Goal: Task Accomplishment & Management: Complete application form

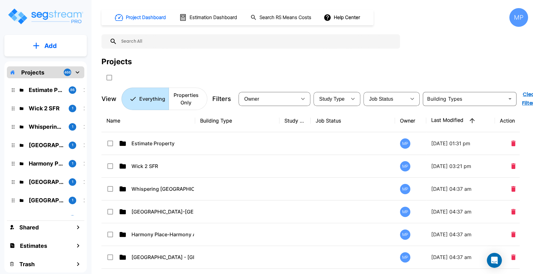
click at [443, 123] on th "Last Modified" at bounding box center [460, 121] width 69 height 23
click at [447, 120] on th "Last Modified" at bounding box center [460, 121] width 69 height 23
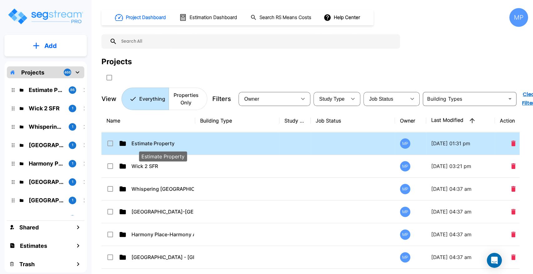
click at [160, 143] on p "Estimate Property" at bounding box center [162, 143] width 62 height 7
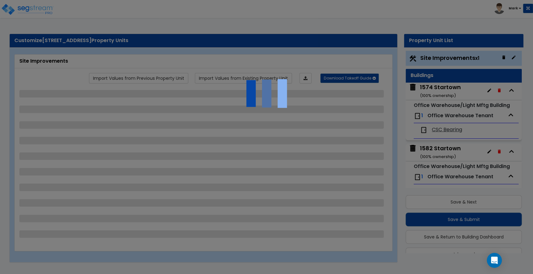
scroll to position [14, 0]
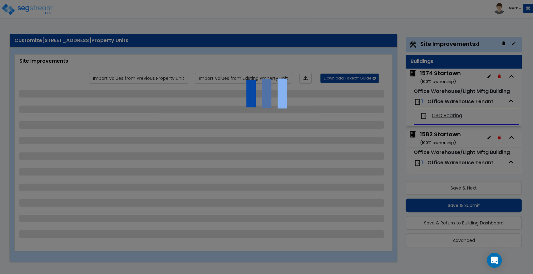
select select "2"
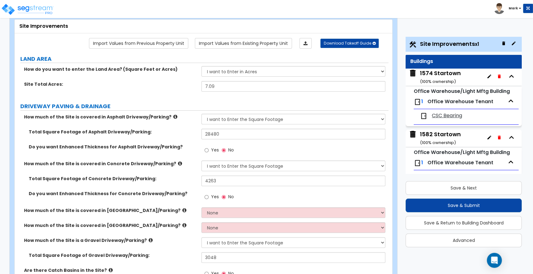
scroll to position [0, 0]
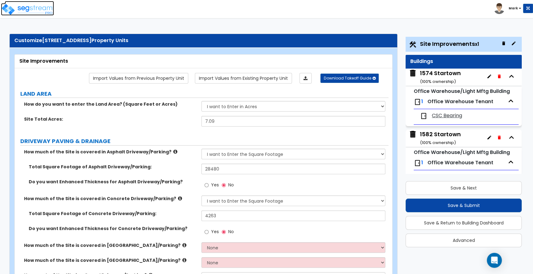
click at [28, 9] on img at bounding box center [27, 9] width 53 height 12
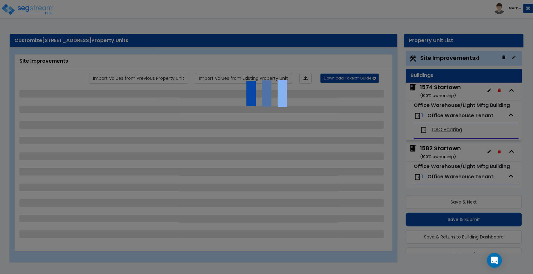
scroll to position [14, 0]
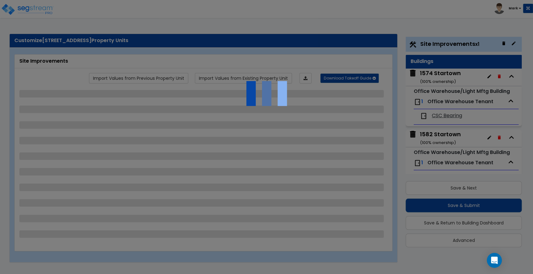
select select "2"
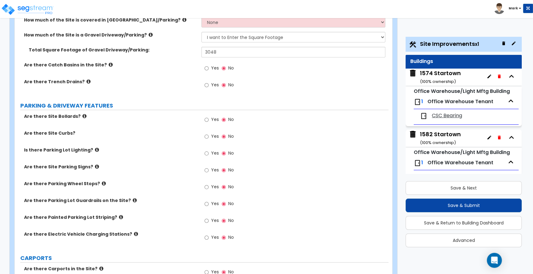
scroll to position [243, 0]
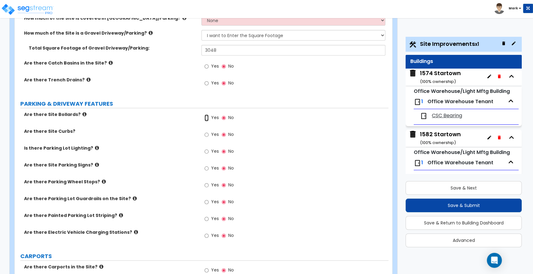
click at [206, 117] on input "Yes" at bounding box center [206, 118] width 4 height 7
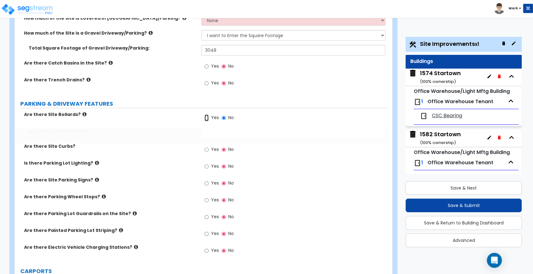
radio input "true"
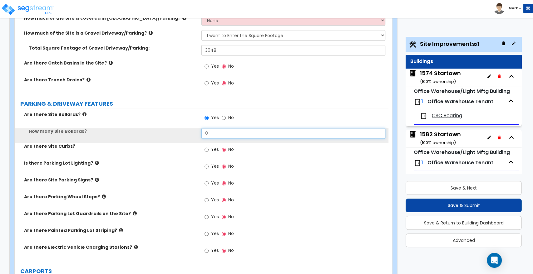
click at [177, 131] on div "How many Site Bollards? 0" at bounding box center [202, 135] width 374 height 15
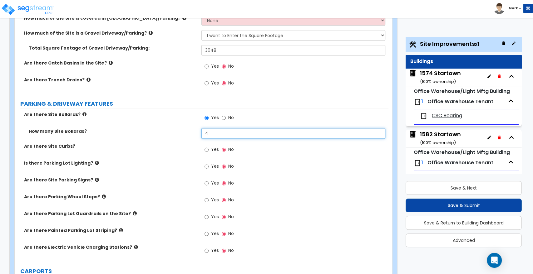
type input "4"
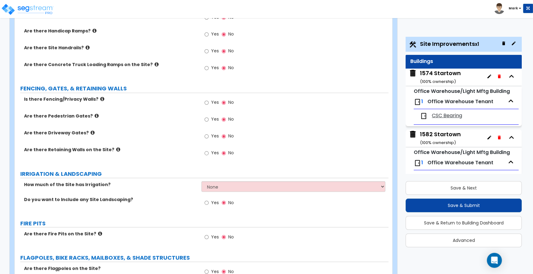
scroll to position [625, 0]
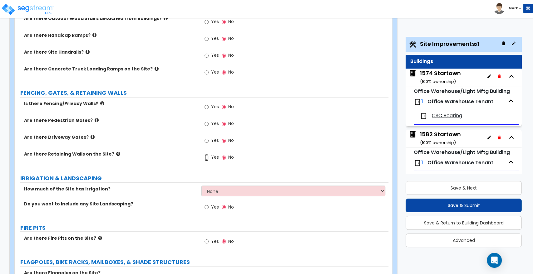
click at [208, 156] on input "Yes" at bounding box center [206, 157] width 4 height 7
radio input "true"
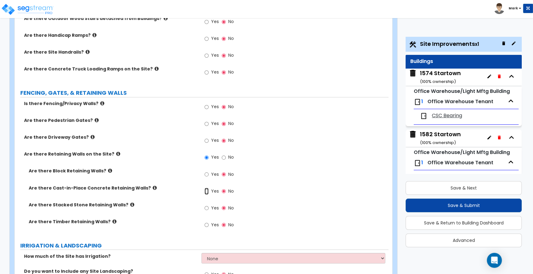
click at [205, 190] on input "Yes" at bounding box center [206, 191] width 4 height 7
radio input "true"
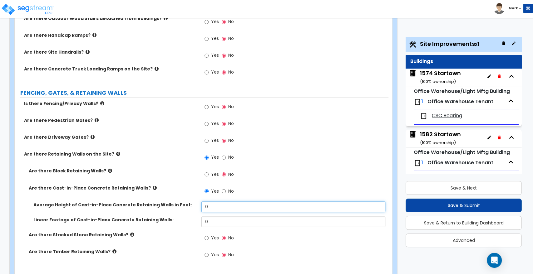
drag, startPoint x: 213, startPoint y: 209, endPoint x: 171, endPoint y: 208, distance: 42.1
click at [171, 208] on div "Average Height of Cast-in-Place Concrete Retaining Walls in Feet: 0" at bounding box center [202, 209] width 374 height 15
type input "4"
drag, startPoint x: 214, startPoint y: 222, endPoint x: 188, endPoint y: 230, distance: 27.0
click at [188, 230] on div "Linear Footage of Cast-in-Place Concrete Retaining Walls: 0" at bounding box center [202, 224] width 374 height 15
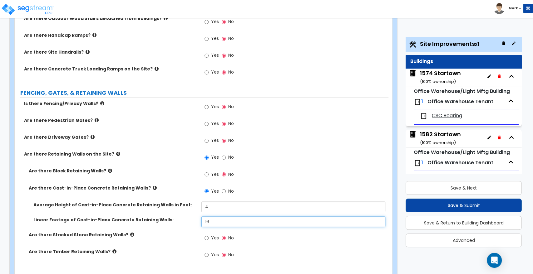
type input "16"
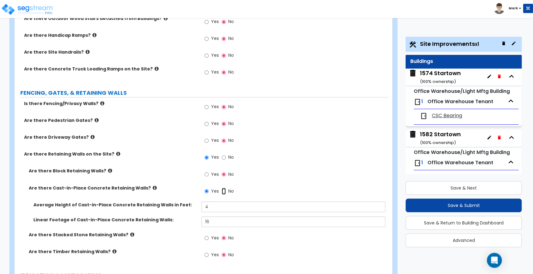
click at [223, 191] on input "No" at bounding box center [224, 191] width 4 height 7
radio input "false"
radio input "true"
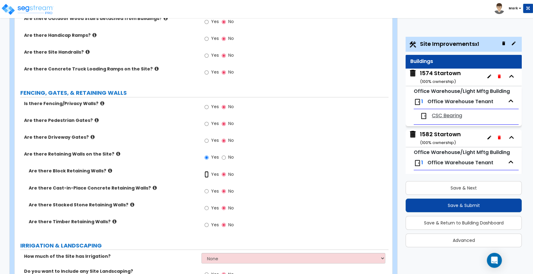
click at [207, 174] on input "Yes" at bounding box center [206, 174] width 4 height 7
radio input "true"
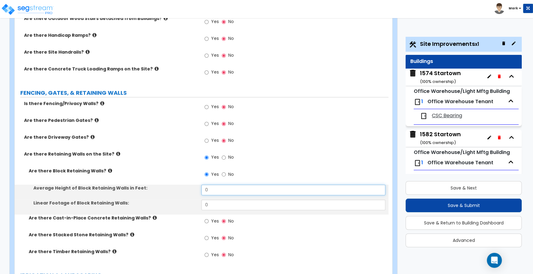
drag, startPoint x: 217, startPoint y: 190, endPoint x: 196, endPoint y: 192, distance: 21.0
click at [196, 192] on div "Average Height of Block Retaining Walls in Feet: 0" at bounding box center [202, 192] width 374 height 15
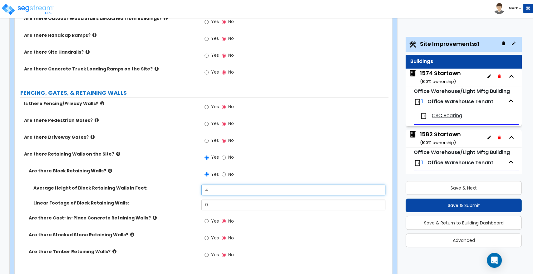
type input "4"
click at [197, 206] on div "Linear Footage of Block Retaining Walls: 0" at bounding box center [202, 207] width 374 height 15
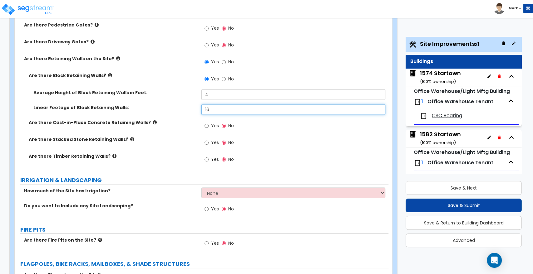
scroll to position [729, 0]
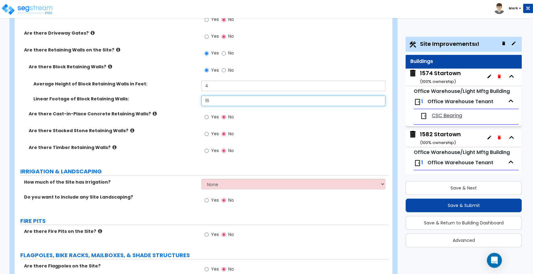
type input "16"
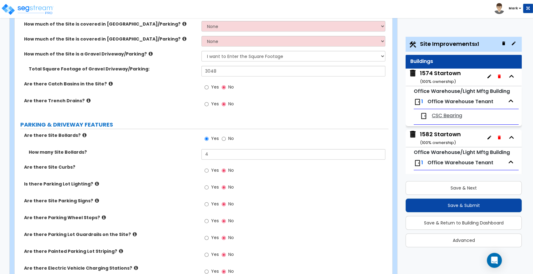
scroll to position [243, 0]
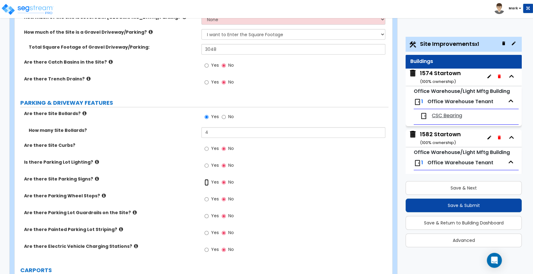
click at [207, 182] on input "Yes" at bounding box center [206, 182] width 4 height 7
radio input "true"
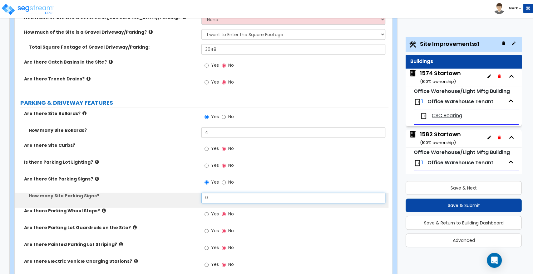
click at [188, 199] on div "How many Site Parking Signs? 0" at bounding box center [202, 200] width 374 height 15
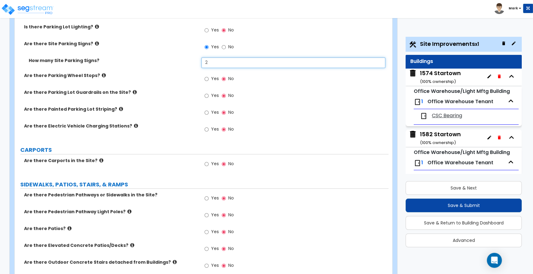
scroll to position [382, 0]
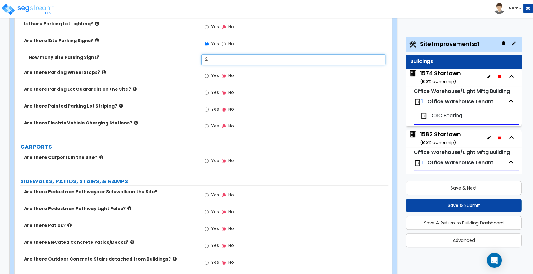
type input "2"
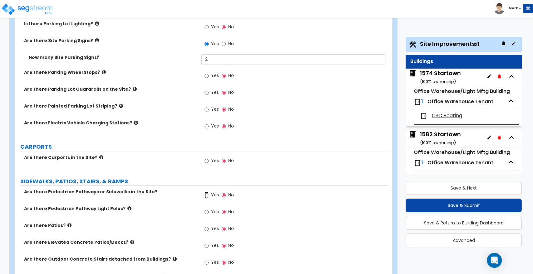
click at [206, 194] on input "Yes" at bounding box center [206, 195] width 4 height 7
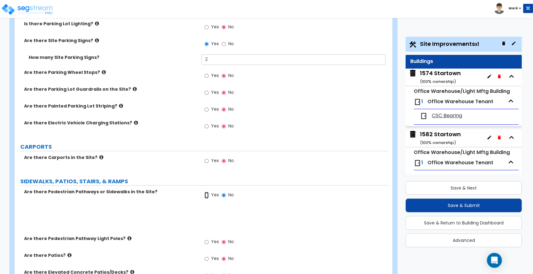
radio input "true"
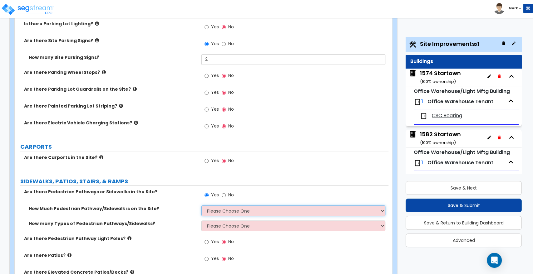
click at [223, 211] on select "Please Choose One I Don't Know, Please Estimate For Me Enter Linear Footage" at bounding box center [293, 211] width 184 height 11
select select "2"
click at [201, 206] on select "Please Choose One I Don't Know, Please Estimate For Me Enter Linear Footage" at bounding box center [293, 211] width 184 height 11
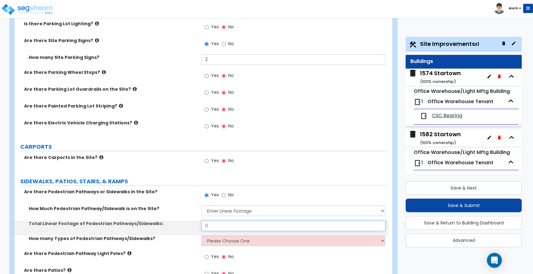
drag, startPoint x: 179, startPoint y: 227, endPoint x: 161, endPoint y: 225, distance: 18.2
click at [161, 226] on div "Total Linear Footage of Pedestrian Pathways/Sidewalks: 0" at bounding box center [202, 228] width 374 height 15
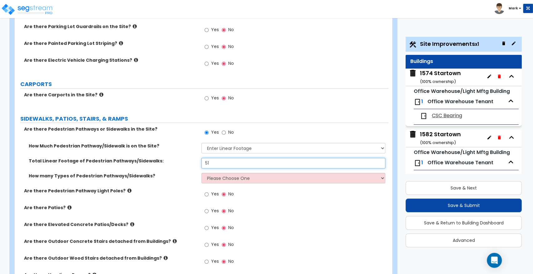
scroll to position [452, 0]
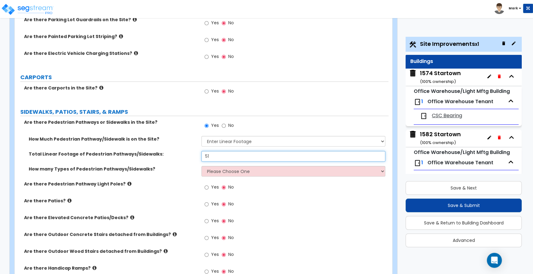
type input "51"
click at [223, 172] on select "Please Choose One 1 2 3" at bounding box center [293, 171] width 184 height 11
select select "1"
click at [201, 166] on select "Please Choose One 1 2 3" at bounding box center [293, 171] width 184 height 11
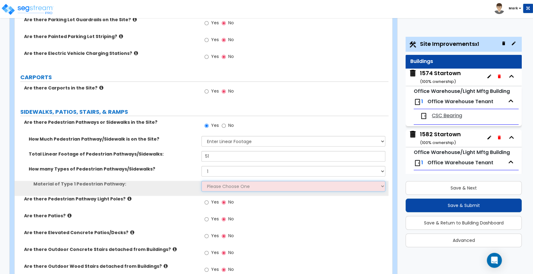
click at [224, 186] on select "Please Choose One Bare Concrete Stamped Concrete Brick Pavers Stone Pavers Wood…" at bounding box center [293, 186] width 184 height 11
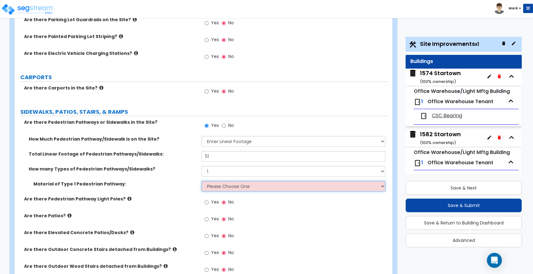
select select "1"
click at [201, 181] on select "Please Choose One Bare Concrete Stamped Concrete Brick Pavers Stone Pavers Wood…" at bounding box center [293, 186] width 184 height 11
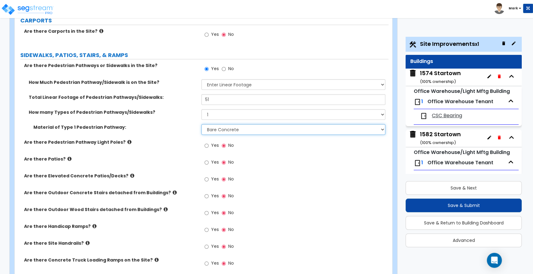
scroll to position [521, 0]
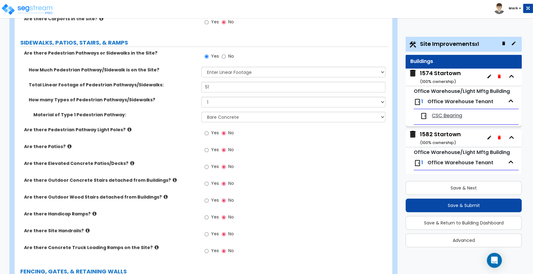
click at [67, 144] on icon at bounding box center [69, 146] width 4 height 5
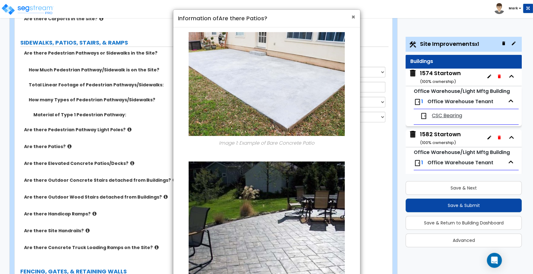
click at [353, 15] on span "×" at bounding box center [353, 16] width 4 height 9
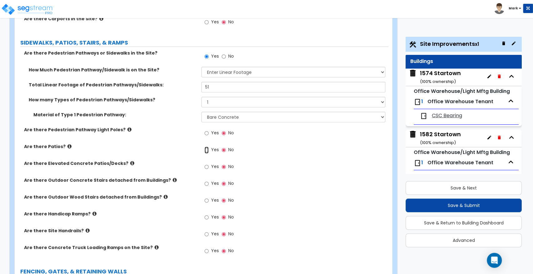
click at [207, 150] on input "Yes" at bounding box center [206, 150] width 4 height 7
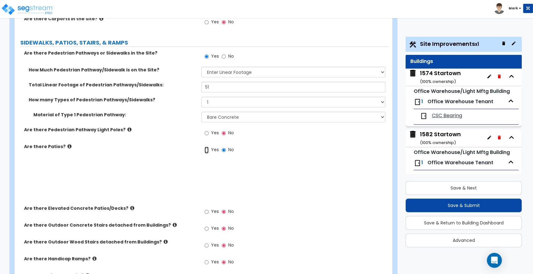
radio input "true"
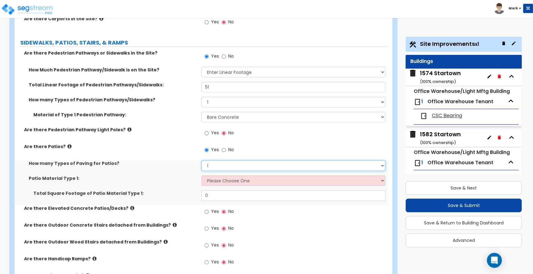
drag, startPoint x: 219, startPoint y: 166, endPoint x: 185, endPoint y: 166, distance: 33.7
click at [186, 166] on div "How many Types of Paving for Patios? 1 2 3 4" at bounding box center [202, 167] width 374 height 15
click at [201, 160] on select "1 2 3 4" at bounding box center [293, 165] width 184 height 11
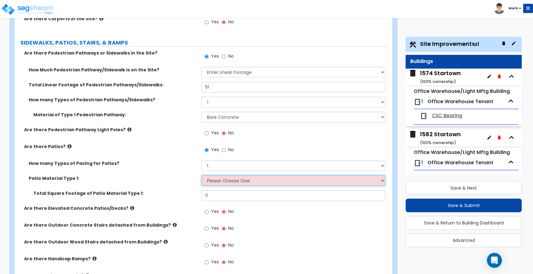
click at [229, 178] on select "Please Choose One Bare Concrete Stamped Concrete Brick Pavers Stone Pavers Tile…" at bounding box center [293, 180] width 184 height 11
select select "2"
click at [201, 175] on select "Please Choose One Bare Concrete Stamped Concrete Brick Pavers Stone Pavers Tile…" at bounding box center [293, 180] width 184 height 11
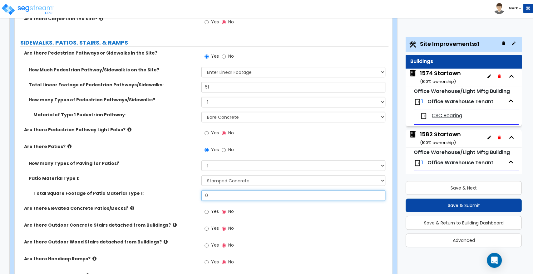
drag, startPoint x: 223, startPoint y: 194, endPoint x: 179, endPoint y: 195, distance: 43.7
click at [179, 195] on div "Total Square Footage of Patio Material Type 1: 0" at bounding box center [202, 197] width 374 height 15
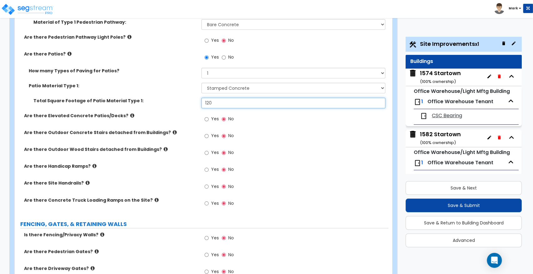
scroll to position [625, 0]
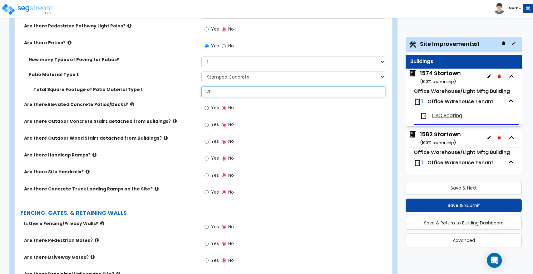
type input "120"
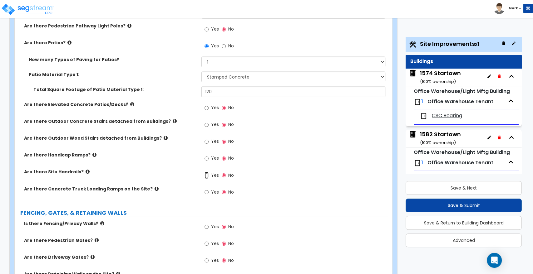
click at [206, 174] on input "Yes" at bounding box center [206, 175] width 4 height 7
radio input "true"
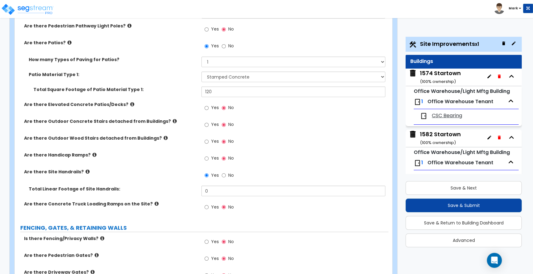
click at [451, 74] on div "1574 Startown ( 100 % ownership)" at bounding box center [440, 77] width 41 height 16
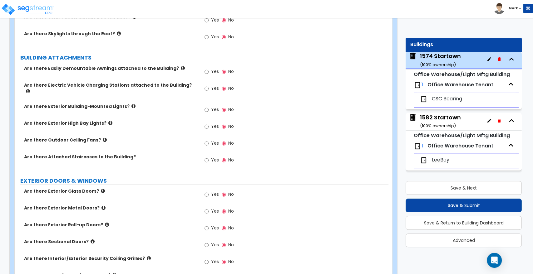
scroll to position [413, 0]
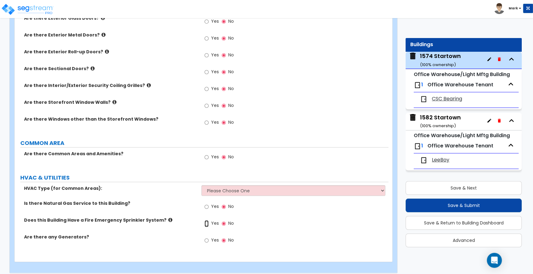
click at [208, 220] on input "Yes" at bounding box center [206, 223] width 4 height 7
radio input "true"
click at [441, 117] on div "1582 Startown ( 100 % ownership)" at bounding box center [440, 122] width 41 height 16
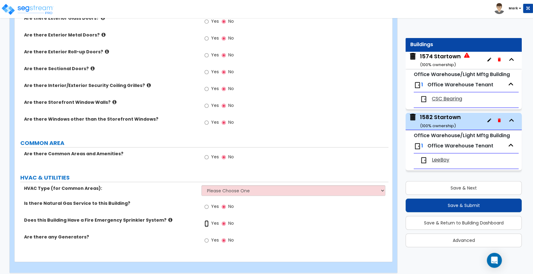
click at [206, 220] on input "Yes" at bounding box center [206, 223] width 4 height 7
radio input "true"
click at [206, 204] on input "Yes" at bounding box center [206, 207] width 4 height 7
click at [224, 204] on input "No" at bounding box center [224, 207] width 4 height 7
radio input "false"
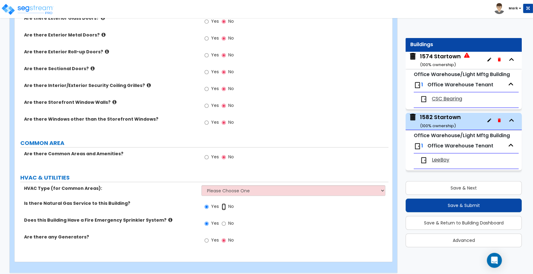
radio input "true"
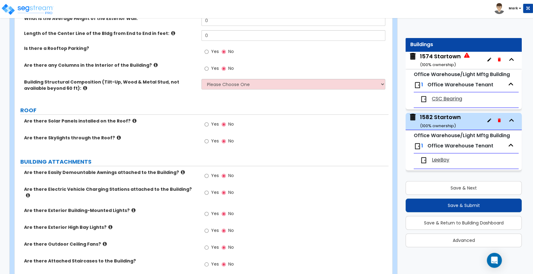
scroll to position [0, 0]
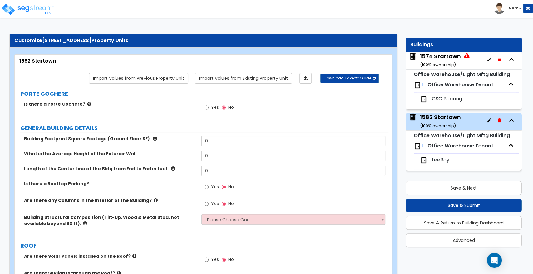
click at [439, 57] on div "1574 Startown ( 100 % ownership)" at bounding box center [440, 60] width 41 height 16
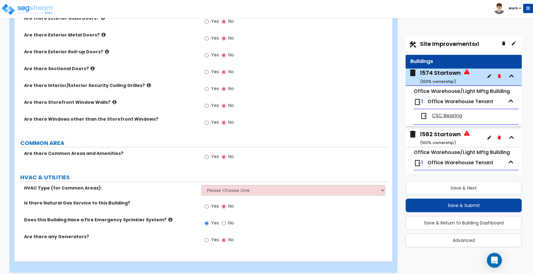
click at [445, 46] on span "Site Improvements x1" at bounding box center [449, 44] width 59 height 8
select select "2"
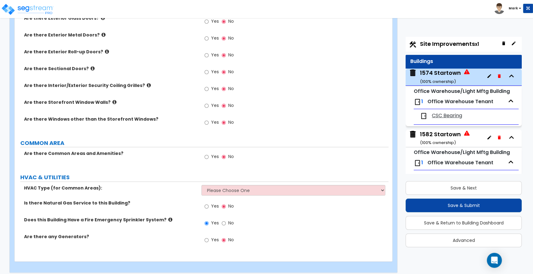
select select "1"
select select "2"
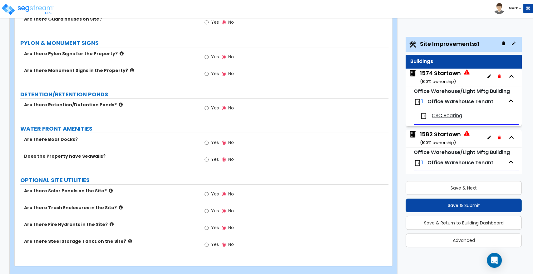
scroll to position [1204, 0]
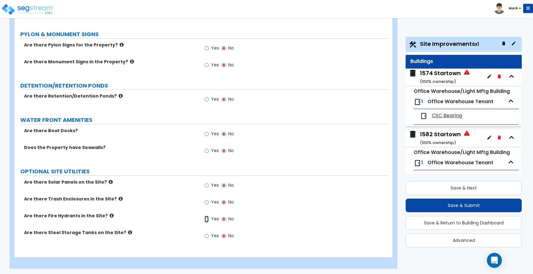
click at [208, 218] on input "Yes" at bounding box center [206, 219] width 4 height 7
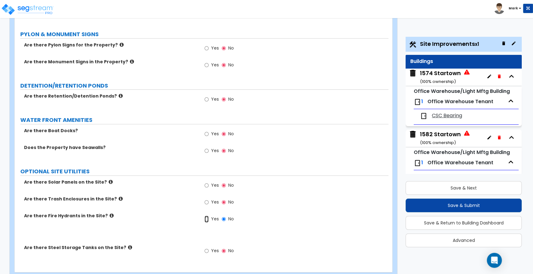
radio input "true"
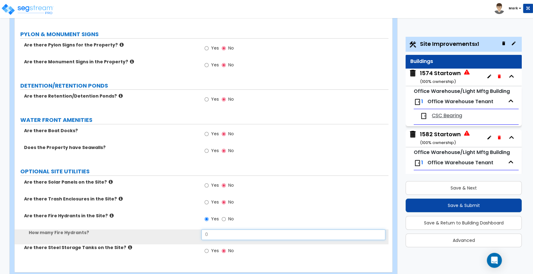
drag, startPoint x: 197, startPoint y: 234, endPoint x: 192, endPoint y: 233, distance: 5.0
click at [192, 234] on div "How many Fire Hydrants? 0" at bounding box center [202, 237] width 374 height 15
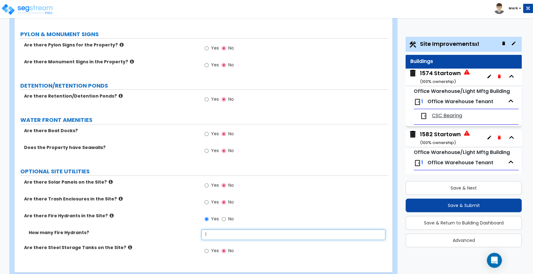
type input "1"
click at [205, 251] on input "Yes" at bounding box center [206, 251] width 4 height 7
radio input "true"
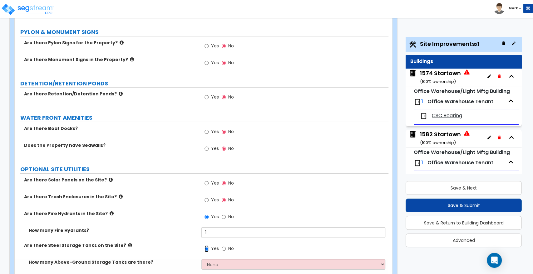
scroll to position [1249, 0]
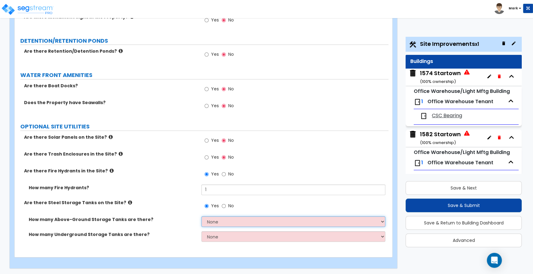
click at [216, 222] on select "None 1 2 3" at bounding box center [293, 222] width 184 height 11
select select "2"
click at [201, 217] on select "None 1 2 3" at bounding box center [293, 222] width 184 height 11
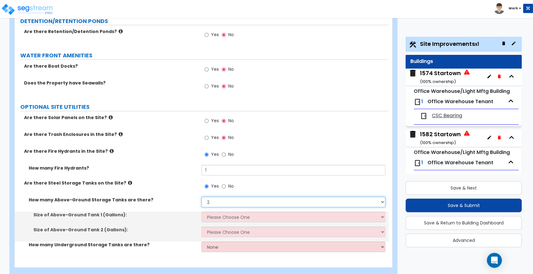
scroll to position [1279, 0]
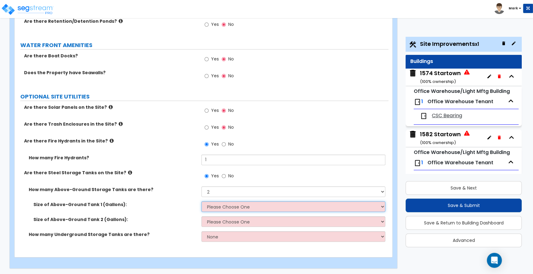
click at [232, 208] on select "Please Choose One 275 550 1,000 1,500 2,000 5,000 10,000 15,000 20,000 25,000 3…" at bounding box center [293, 207] width 184 height 11
select select "4"
click at [201, 202] on select "Please Choose One 275 550 1,000 1,500 2,000 5,000 10,000 15,000 20,000 25,000 3…" at bounding box center [293, 207] width 184 height 11
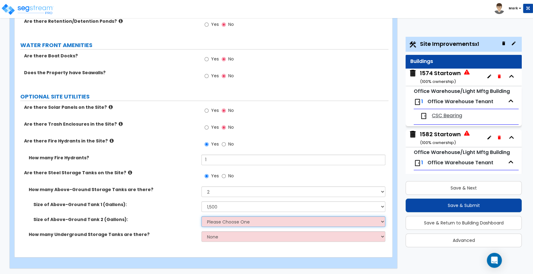
click at [227, 223] on select "Please Choose One 275 550 1,000 1,500 2,000 5,000 10,000 15,000 20,000 25,000 3…" at bounding box center [293, 222] width 184 height 11
select select "5"
click at [201, 217] on select "Please Choose One 275 550 1,000 1,500 2,000 5,000 10,000 15,000 20,000 25,000 3…" at bounding box center [293, 222] width 184 height 11
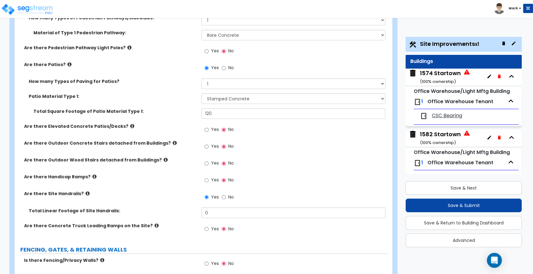
scroll to position [620, 0]
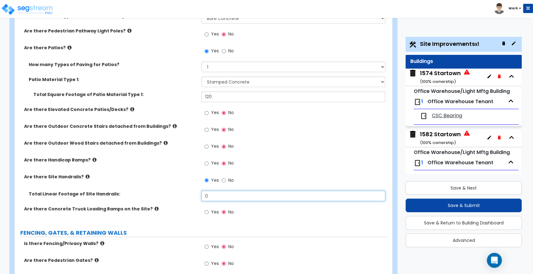
drag, startPoint x: 209, startPoint y: 196, endPoint x: 176, endPoint y: 199, distance: 33.5
click at [189, 198] on div "Total Linear Footage of Site Handrails: 0" at bounding box center [202, 198] width 374 height 15
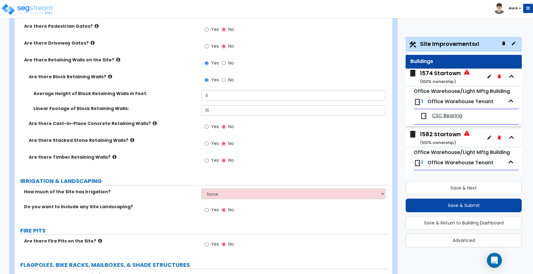
scroll to position [897, 0]
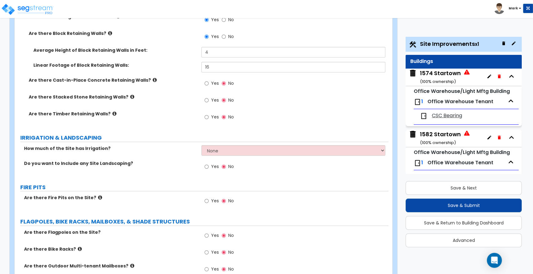
type input "24"
click at [204, 166] on input "Yes" at bounding box center [206, 167] width 4 height 7
radio input "true"
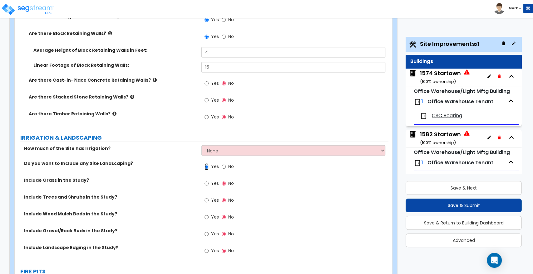
scroll to position [932, 0]
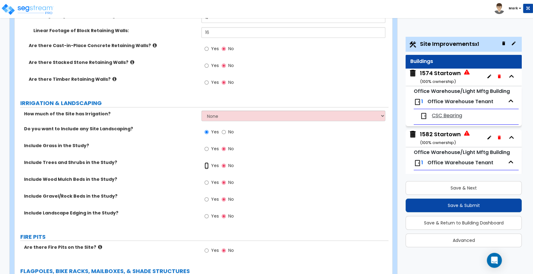
click at [206, 166] on input "Yes" at bounding box center [206, 166] width 4 height 7
radio input "true"
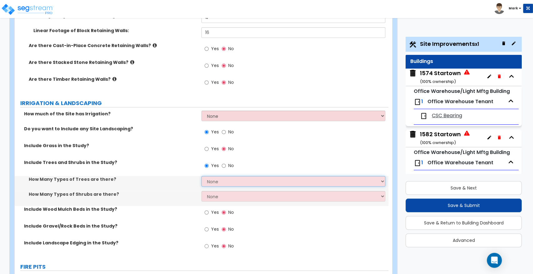
click at [222, 181] on select "None 1 2 3" at bounding box center [293, 181] width 184 height 11
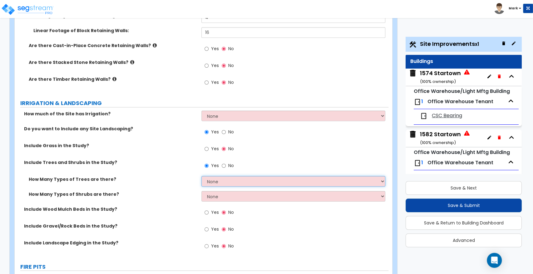
select select "2"
click at [201, 176] on select "None 1 2 3" at bounding box center [293, 181] width 184 height 11
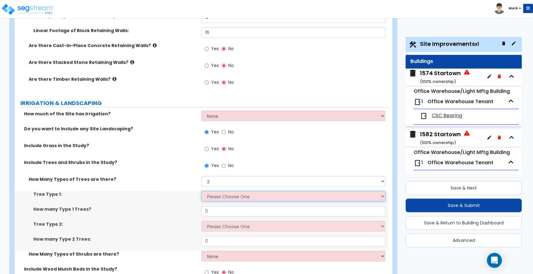
click at [221, 197] on select "Please Choose One Honey Locust Planetree Poplar Elm Hawthorn Linden Maple Red M…" at bounding box center [293, 196] width 184 height 11
select select "4"
click at [201, 191] on select "Please Choose One Honey Locust Planetree Poplar Elm Hawthorn Linden Maple Red M…" at bounding box center [293, 196] width 184 height 11
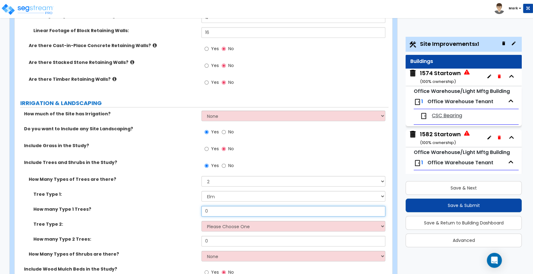
drag, startPoint x: 211, startPoint y: 210, endPoint x: 179, endPoint y: 214, distance: 32.1
click at [180, 214] on div "How many Type 1 Trees? 0" at bounding box center [202, 213] width 374 height 15
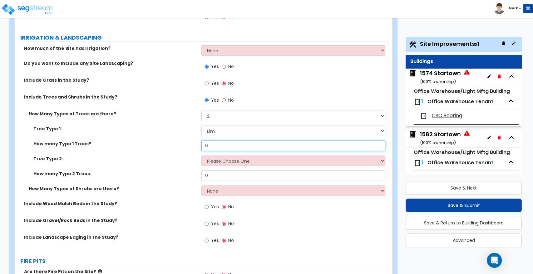
scroll to position [1001, 0]
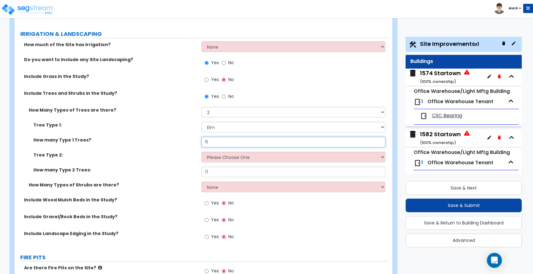
type input "6"
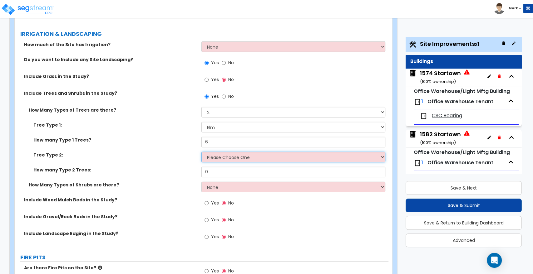
click at [233, 158] on select "Please Choose One Honey Locust Planetree Poplar Elm Hawthorn Linden Maple Red M…" at bounding box center [293, 157] width 184 height 11
select select "6"
click at [201, 152] on select "Please Choose One Honey Locust Planetree Poplar Elm Hawthorn Linden Maple Red M…" at bounding box center [293, 157] width 184 height 11
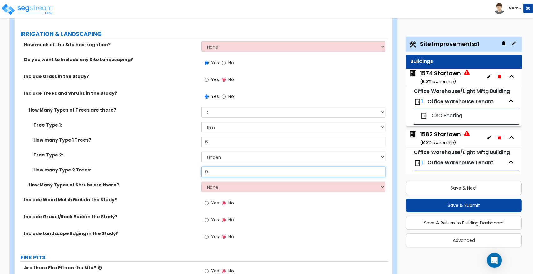
drag, startPoint x: 205, startPoint y: 169, endPoint x: 180, endPoint y: 169, distance: 24.4
click at [181, 169] on div "How many Type 2 Trees: 0" at bounding box center [202, 174] width 374 height 15
type input "4"
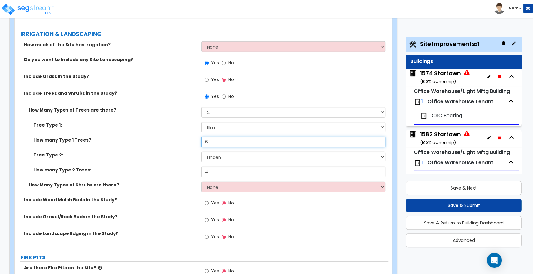
drag, startPoint x: 210, startPoint y: 141, endPoint x: 181, endPoint y: 144, distance: 28.8
click at [181, 144] on div "How many Type 1 Trees? 6" at bounding box center [202, 144] width 374 height 15
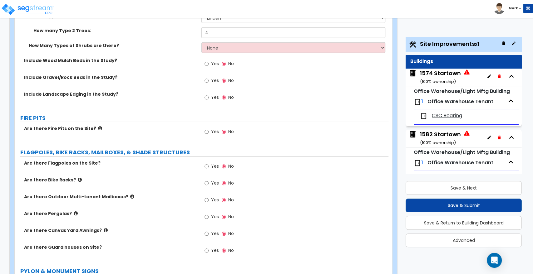
scroll to position [1036, 0]
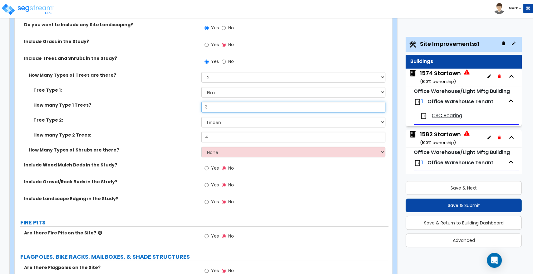
drag, startPoint x: 211, startPoint y: 105, endPoint x: 168, endPoint y: 113, distance: 44.0
click at [169, 113] on div "How many Type 1 Trees? 3" at bounding box center [202, 109] width 374 height 15
type input "8"
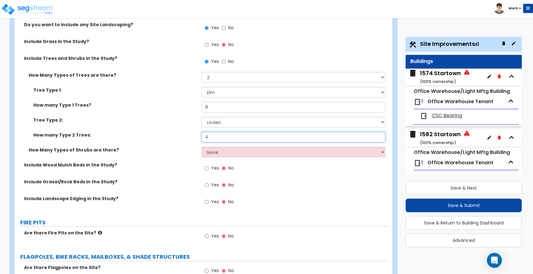
click at [175, 136] on div "How many Type 2 Trees: 4" at bounding box center [202, 139] width 374 height 15
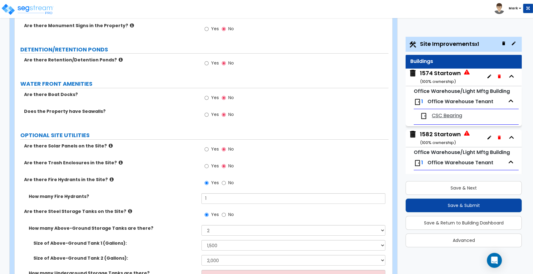
scroll to position [1418, 0]
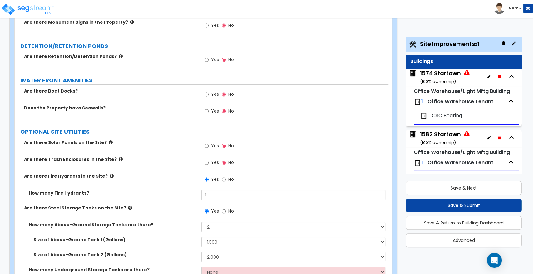
type input "12"
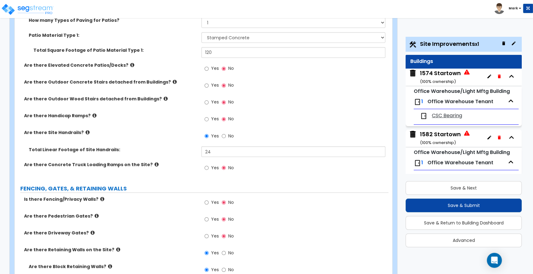
scroll to position [655, 0]
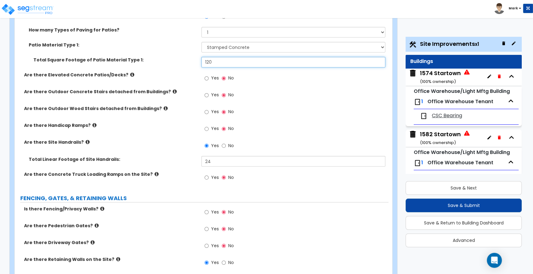
drag, startPoint x: 207, startPoint y: 64, endPoint x: 177, endPoint y: 64, distance: 30.6
click at [177, 64] on div "Total Square Footage of Patio Material Type 1: 120" at bounding box center [202, 64] width 374 height 15
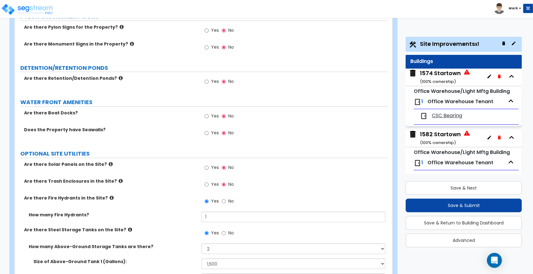
scroll to position [1453, 0]
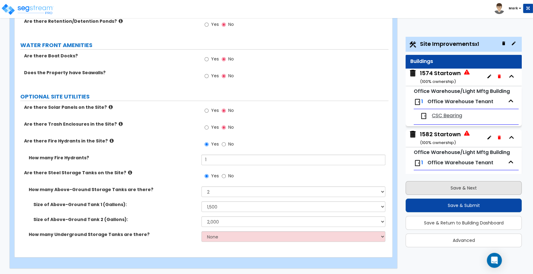
type input "310"
click at [458, 187] on button "Save & Next" at bounding box center [463, 188] width 116 height 14
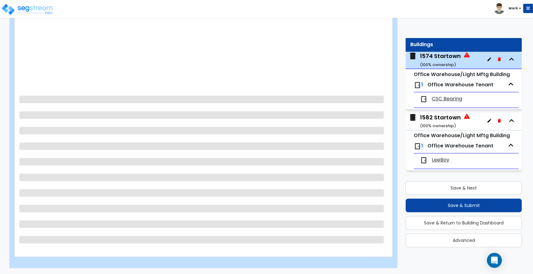
scroll to position [0, 0]
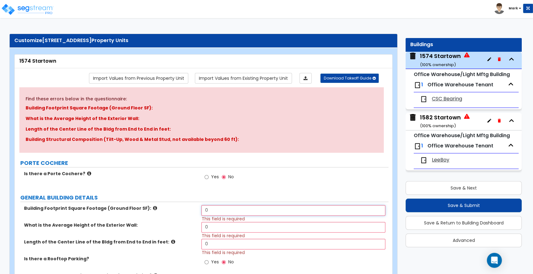
drag, startPoint x: 220, startPoint y: 208, endPoint x: 176, endPoint y: 206, distance: 44.7
click at [176, 206] on div "Building Footprint Square Footage (Ground Floor SF): 0 This field is required" at bounding box center [202, 213] width 374 height 17
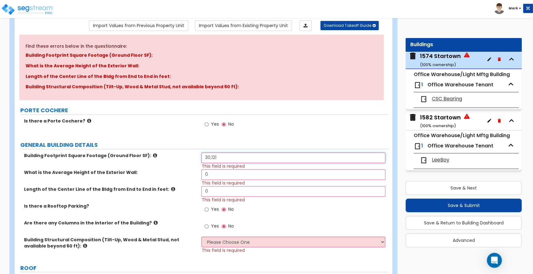
scroll to position [69, 0]
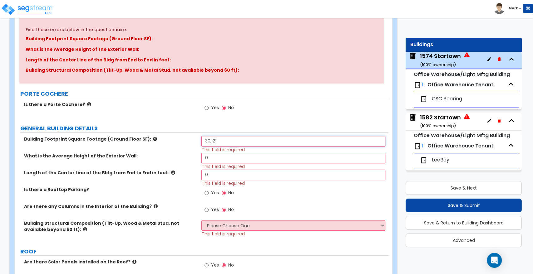
type input "30,121"
drag, startPoint x: 185, startPoint y: 157, endPoint x: 168, endPoint y: 157, distance: 17.2
click at [168, 157] on div "What is the Average Height of the Exterior Wall: 0 This field is required" at bounding box center [202, 161] width 374 height 17
type input "23"
drag, startPoint x: 209, startPoint y: 176, endPoint x: 189, endPoint y: 178, distance: 20.7
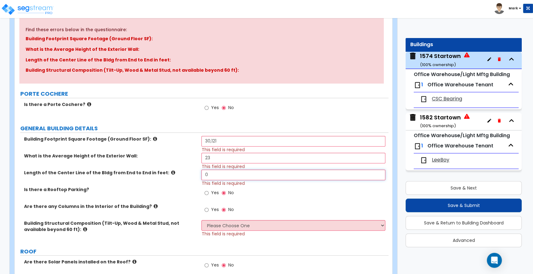
click at [189, 178] on div "Length of the Center Line of the Bldg from End to End in feet: 0 This field is …" at bounding box center [202, 178] width 374 height 17
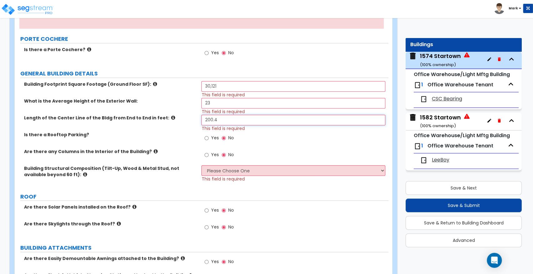
scroll to position [139, 0]
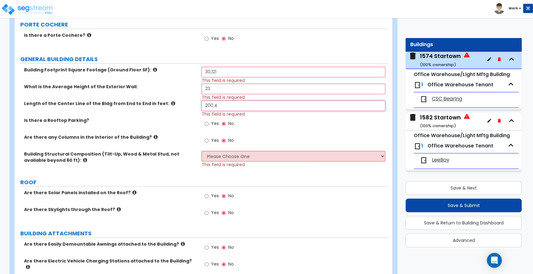
type input "200.4"
click at [207, 139] on input "Yes" at bounding box center [206, 140] width 4 height 7
radio input "true"
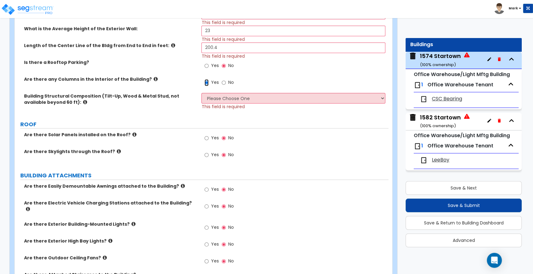
scroll to position [208, 0]
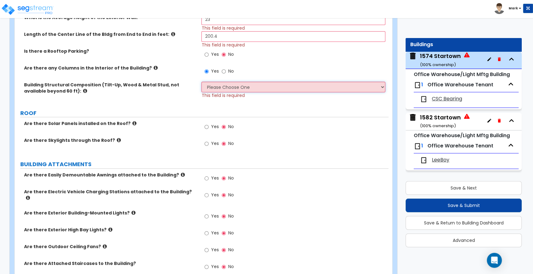
click at [247, 88] on select "Please Choose One Pre-Engineered Metal Building Tilt-up Wall Construction Reinf…" at bounding box center [293, 87] width 184 height 11
select select "1"
click at [201, 82] on select "Please Choose One Pre-Engineered Metal Building Tilt-up Wall Construction Reinf…" at bounding box center [293, 87] width 184 height 11
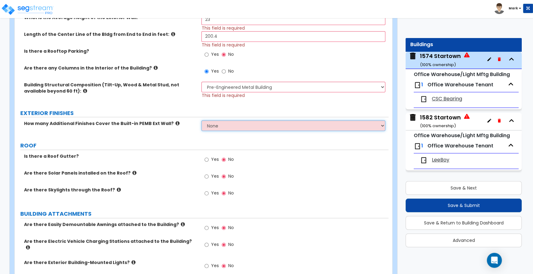
click at [246, 127] on select "None 1 2 3" at bounding box center [293, 125] width 184 height 11
click at [201, 120] on select "None 1 2 3" at bounding box center [293, 125] width 184 height 11
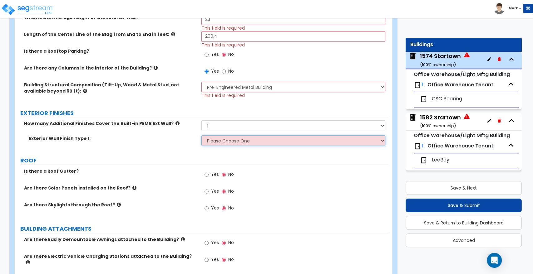
click at [226, 142] on select "Please Choose One No Finish/Shared Wall No Wall Brick Veneer Stone Veneer Wood …" at bounding box center [293, 140] width 184 height 11
click at [172, 144] on div "Exterior Wall Finish Type 1: Please Choose One No Finish/Shared Wall No Wall Br…" at bounding box center [202, 142] width 374 height 15
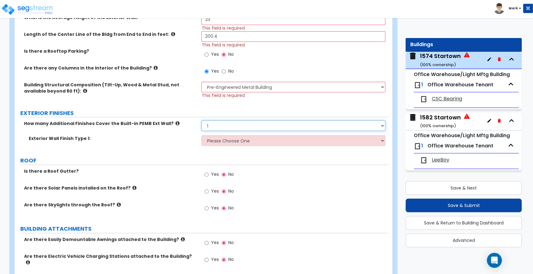
click at [237, 126] on select "None 1 2 3" at bounding box center [293, 125] width 184 height 11
select select "0"
click at [201, 120] on select "None 1 2 3" at bounding box center [293, 125] width 184 height 11
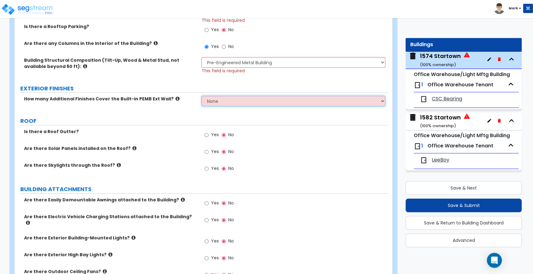
scroll to position [277, 0]
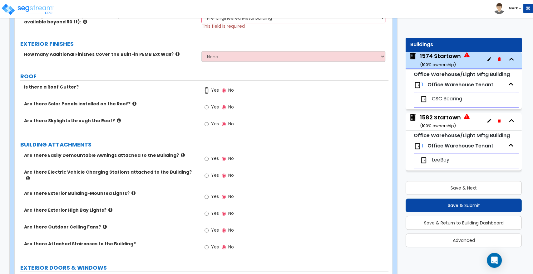
click at [207, 89] on input "Yes" at bounding box center [206, 90] width 4 height 7
radio input "true"
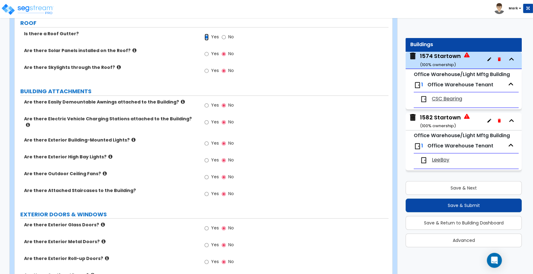
scroll to position [347, 0]
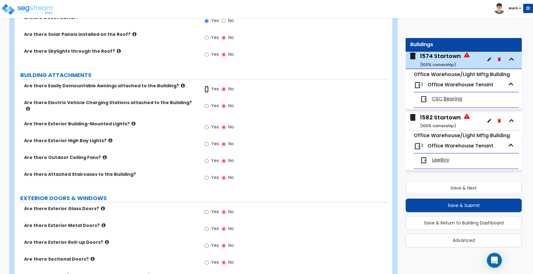
click at [207, 89] on input "Yes" at bounding box center [206, 89] width 4 height 7
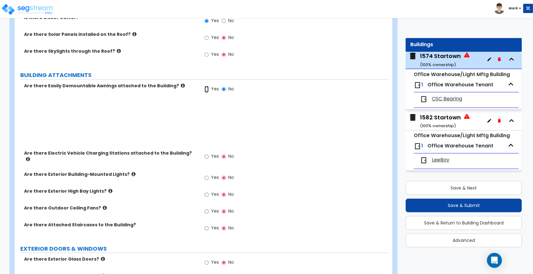
radio input "true"
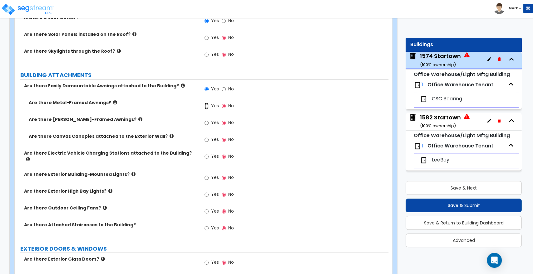
click at [207, 106] on input "Yes" at bounding box center [206, 106] width 4 height 7
radio input "true"
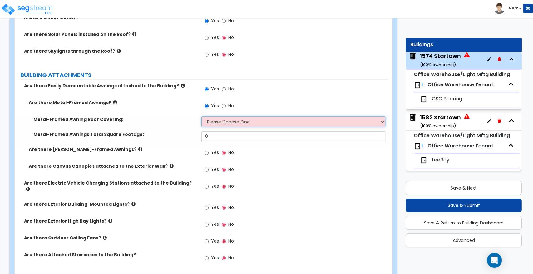
click at [224, 121] on select "Please Choose One Plastic Metal Glass" at bounding box center [293, 121] width 184 height 11
select select "2"
click at [201, 116] on select "Please Choose One Plastic Metal Glass" at bounding box center [293, 121] width 184 height 11
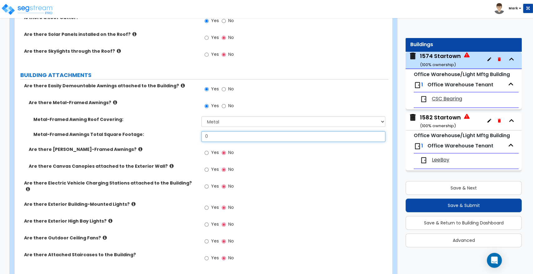
drag, startPoint x: 213, startPoint y: 134, endPoint x: 164, endPoint y: 132, distance: 48.7
click at [164, 132] on div "Metal-Framed Awnings Total Square Footage: 0" at bounding box center [202, 138] width 374 height 15
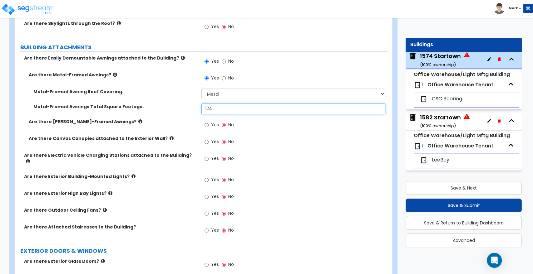
scroll to position [416, 0]
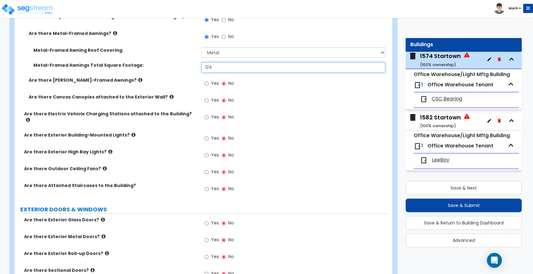
type input "124"
click at [206, 135] on input "Yes" at bounding box center [206, 138] width 4 height 7
radio input "true"
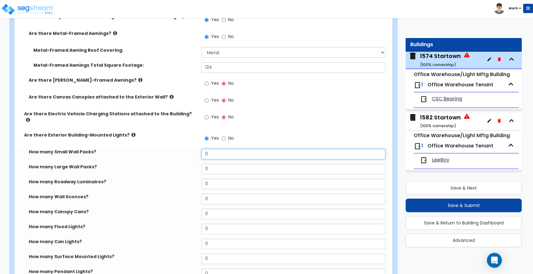
drag, startPoint x: 219, startPoint y: 151, endPoint x: 185, endPoint y: 152, distance: 34.3
click at [185, 152] on div "How many Small Wall Packs? 0" at bounding box center [202, 156] width 374 height 15
type input "4"
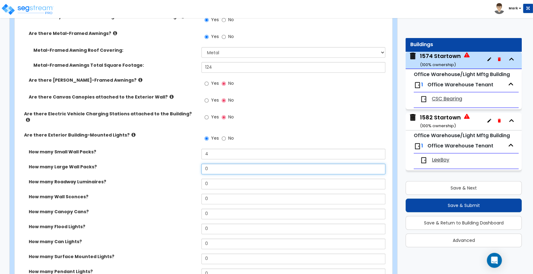
drag, startPoint x: 206, startPoint y: 162, endPoint x: 177, endPoint y: 160, distance: 29.7
click at [177, 164] on div "How many Large Wall Packs? 0" at bounding box center [202, 171] width 374 height 15
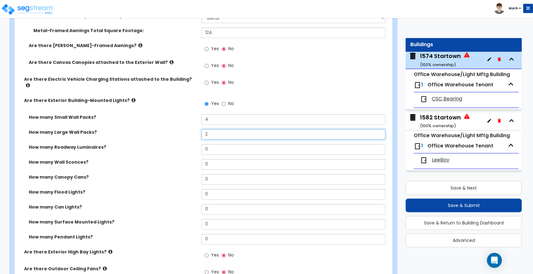
type input "2"
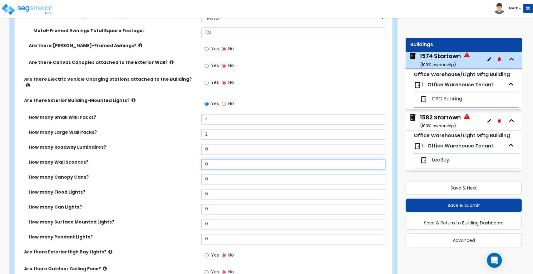
drag, startPoint x: 211, startPoint y: 159, endPoint x: 183, endPoint y: 161, distance: 28.1
click at [183, 161] on div "How many Wall Sconces? 0" at bounding box center [202, 166] width 374 height 15
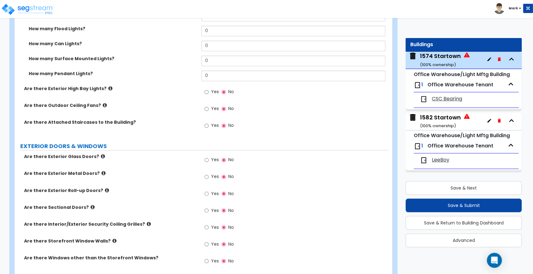
scroll to position [624, 0]
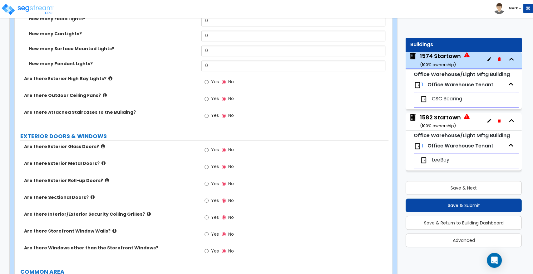
type input "2"
click at [206, 164] on input "Yes" at bounding box center [206, 167] width 4 height 7
radio input "true"
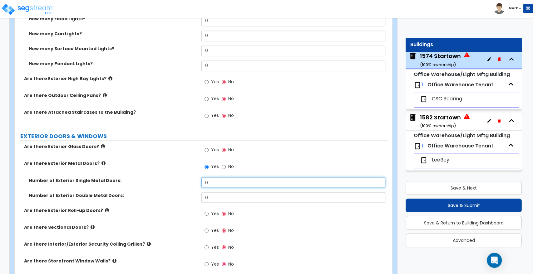
drag, startPoint x: 207, startPoint y: 180, endPoint x: 169, endPoint y: 179, distance: 37.5
click at [169, 179] on div "Number of Exterior Single Metal Doors: 0" at bounding box center [202, 184] width 374 height 15
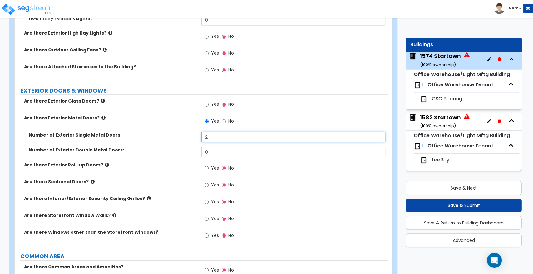
scroll to position [694, 0]
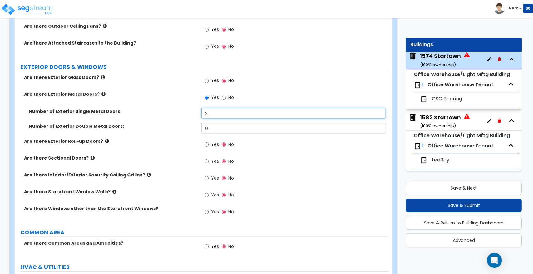
type input "2"
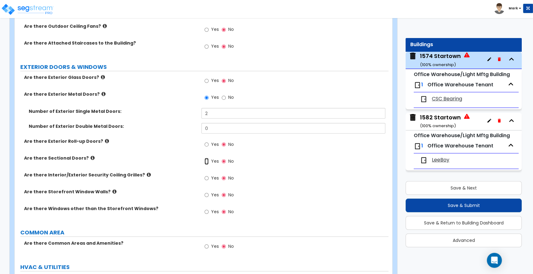
click at [207, 158] on input "Yes" at bounding box center [206, 161] width 4 height 7
radio input "true"
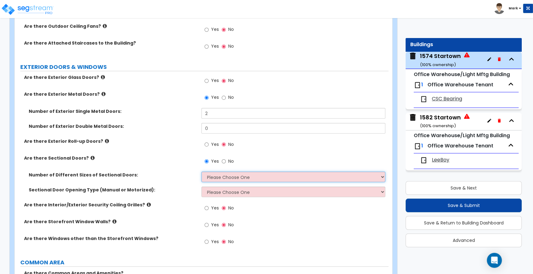
click at [223, 172] on select "Please Choose One 1 2 3" at bounding box center [293, 177] width 184 height 11
select select "2"
click at [201, 172] on select "Please Choose One 1 2 3" at bounding box center [293, 177] width 184 height 11
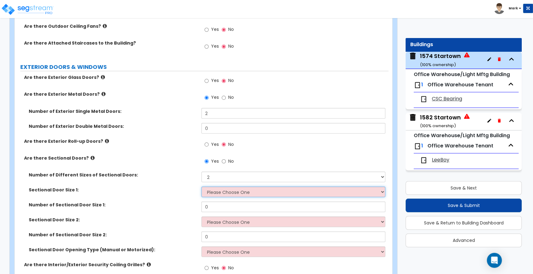
click at [223, 187] on select "Please Choose One 8' x 8' 10' x 10' 12' x 12' 20' x 14'" at bounding box center [293, 192] width 184 height 11
select select "3"
click at [201, 187] on select "Please Choose One 8' x 8' 10' x 10' 12' x 12' 20' x 14'" at bounding box center [293, 192] width 184 height 11
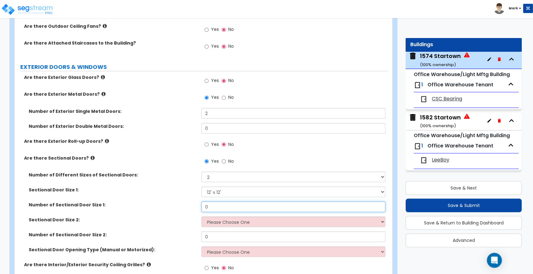
drag, startPoint x: 213, startPoint y: 202, endPoint x: 155, endPoint y: 204, distance: 58.7
click at [155, 204] on div "Number of Sectional Door Size 1: 0" at bounding box center [202, 209] width 374 height 15
type input "3"
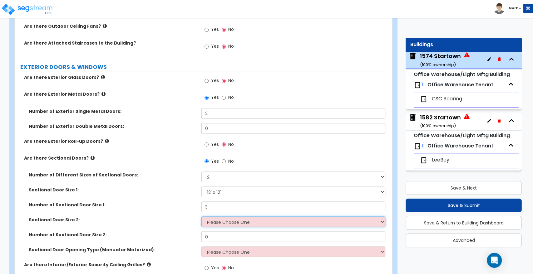
drag, startPoint x: 235, startPoint y: 219, endPoint x: 238, endPoint y: 218, distance: 3.4
click at [235, 219] on select "Please Choose One 8' x 8' 10' x 10' 12' x 12' 20' x 14'" at bounding box center [293, 222] width 184 height 11
select select "2"
click at [201, 217] on select "Please Choose One 8' x 8' 10' x 10' 12' x 12' 20' x 14'" at bounding box center [293, 222] width 184 height 11
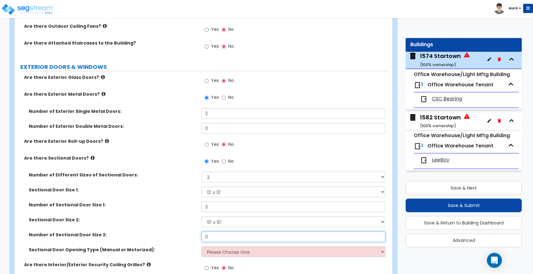
drag, startPoint x: 195, startPoint y: 234, endPoint x: 175, endPoint y: 233, distance: 19.7
click at [176, 234] on div "Number of Sectional Door Size 2: 0" at bounding box center [202, 239] width 374 height 15
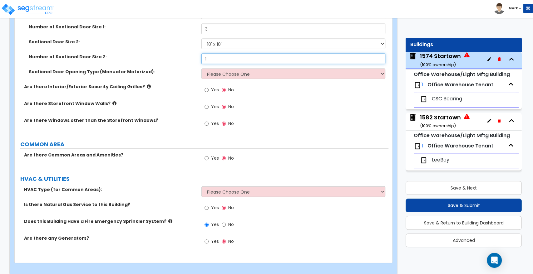
scroll to position [873, 0]
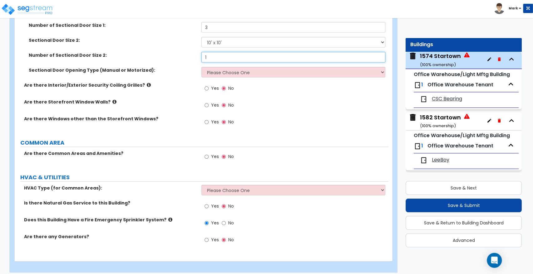
type input "1"
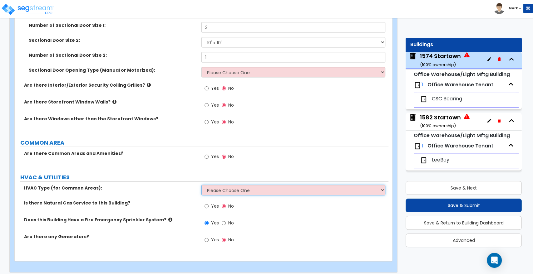
click at [239, 185] on select "Please Choose One Rooftop Unit Furnace-Condenser Forced Air Split Heating/Cooli…" at bounding box center [293, 190] width 184 height 11
select select "3"
click at [201, 185] on select "Please Choose One Rooftop Unit Furnace-Condenser Forced Air Split Heating/Cooli…" at bounding box center [293, 190] width 184 height 11
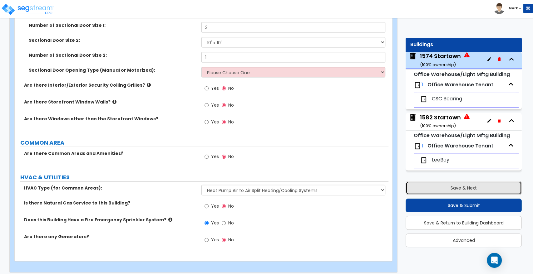
click at [444, 187] on button "Save & Next" at bounding box center [463, 188] width 116 height 14
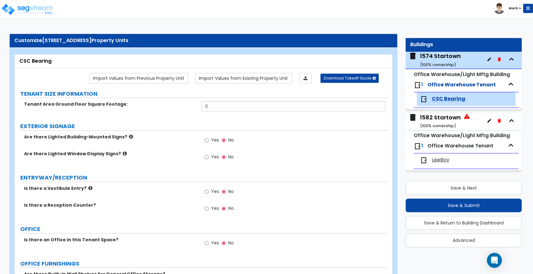
click at [436, 119] on div "1582 Startown ( 100 % ownership)" at bounding box center [440, 122] width 41 height 16
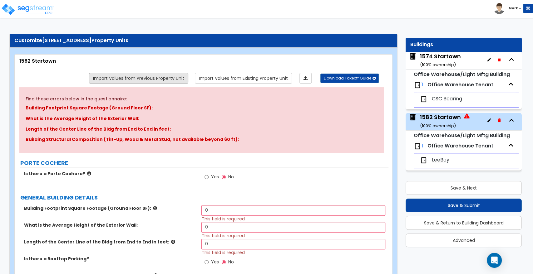
click at [144, 75] on link "Import Values from Previous Property Unit" at bounding box center [138, 78] width 99 height 11
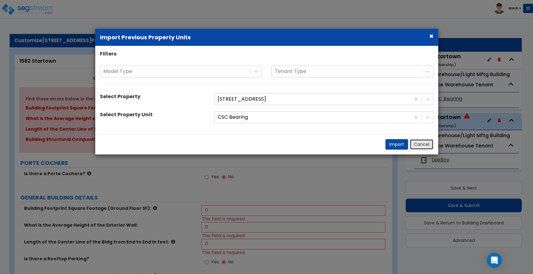
click at [417, 145] on button "Cancel" at bounding box center [422, 144] width 24 height 11
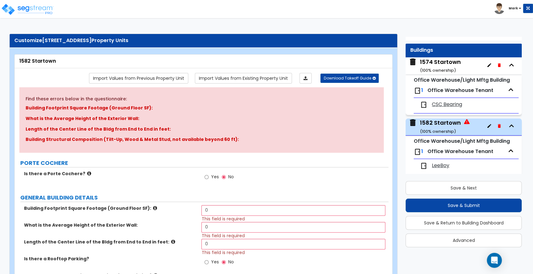
scroll to position [17, 0]
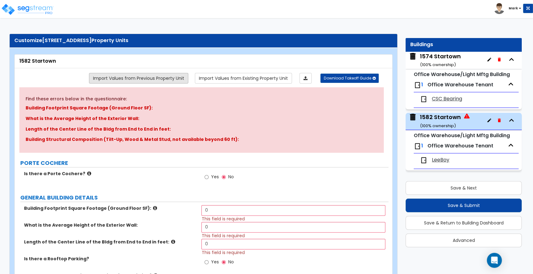
click at [143, 79] on link "Import Values from Previous Property Unit" at bounding box center [138, 78] width 99 height 11
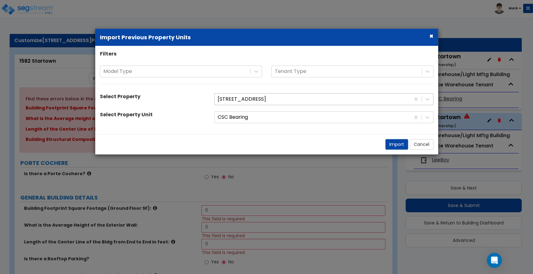
click at [393, 99] on div at bounding box center [312, 99] width 189 height 8
drag, startPoint x: 342, startPoint y: 43, endPoint x: 262, endPoint y: 51, distance: 81.2
click at [262, 51] on form "× Import Previous Property Units Filters Model Type Tenant Type Select Property…" at bounding box center [266, 82] width 343 height 106
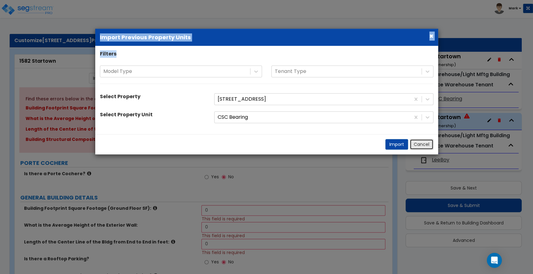
click at [422, 142] on button "Cancel" at bounding box center [422, 144] width 24 height 11
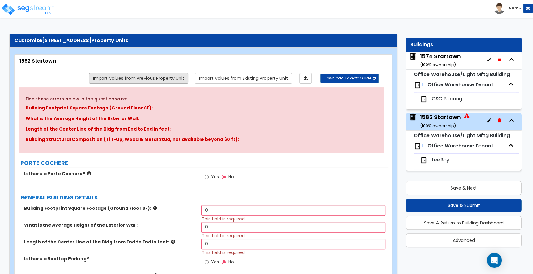
click at [151, 76] on link "Import Values from Previous Property Unit" at bounding box center [138, 78] width 99 height 11
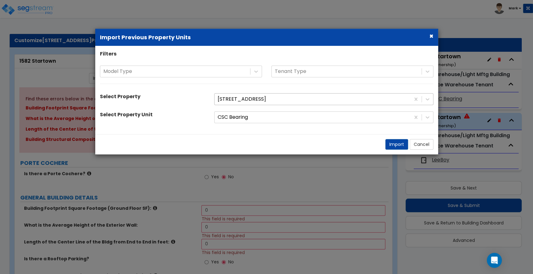
click at [245, 100] on div at bounding box center [312, 99] width 189 height 8
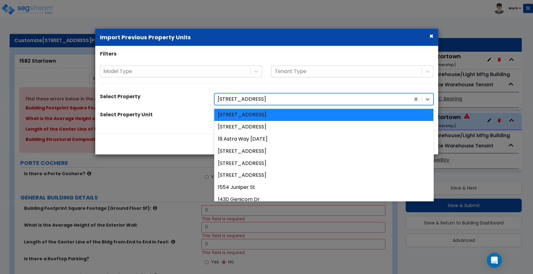
drag, startPoint x: 282, startPoint y: 99, endPoint x: 277, endPoint y: 99, distance: 4.4
click at [279, 99] on div at bounding box center [312, 99] width 189 height 8
click at [227, 98] on div at bounding box center [312, 99] width 189 height 8
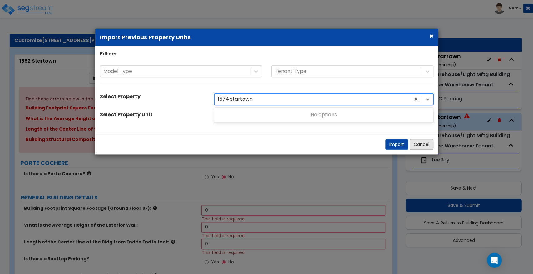
type input "1574 startown"
click at [416, 145] on button "Cancel" at bounding box center [422, 144] width 24 height 11
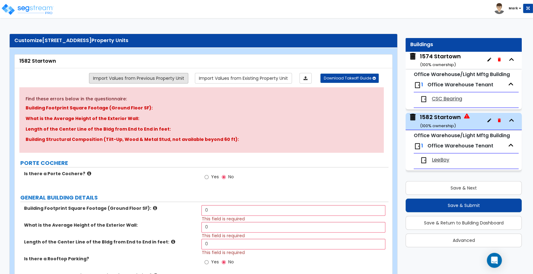
click at [146, 80] on link "Import Values from Previous Property Unit" at bounding box center [138, 78] width 99 height 11
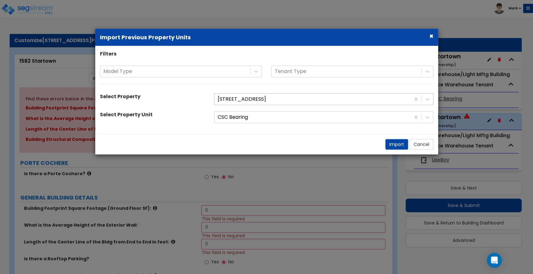
click at [294, 100] on div at bounding box center [312, 99] width 189 height 8
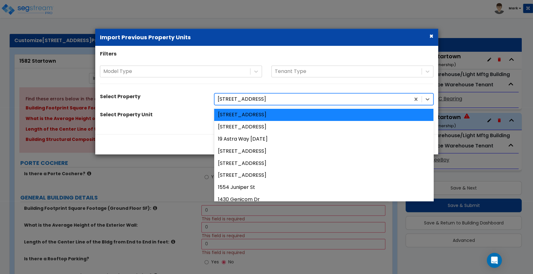
click at [343, 87] on div "Model Type Tenant Type" at bounding box center [266, 78] width 343 height 25
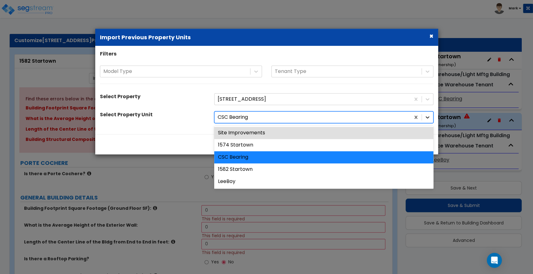
click at [427, 118] on icon at bounding box center [427, 118] width 4 height 2
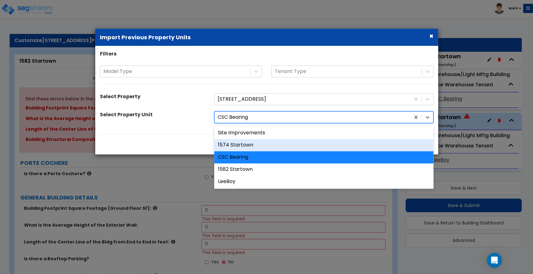
click at [246, 144] on div "1574 Startown" at bounding box center [323, 145] width 219 height 12
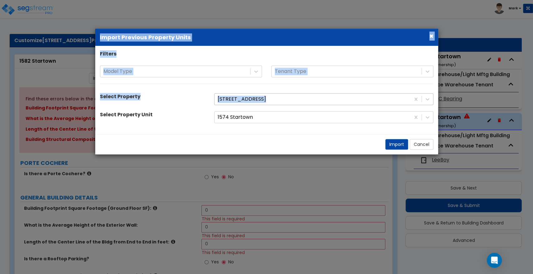
drag, startPoint x: 315, startPoint y: 43, endPoint x: 256, endPoint y: 94, distance: 78.1
click at [256, 96] on form "× Import Previous Property Units Filters Model Type Tenant Type Select Property…" at bounding box center [266, 82] width 343 height 106
click at [396, 146] on button "Import" at bounding box center [396, 144] width 23 height 11
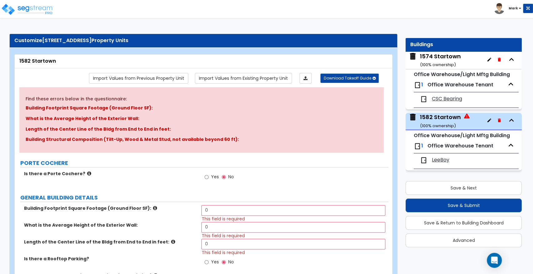
type input "30121"
type input "23"
type input "200.4"
radio input "true"
select select "1"
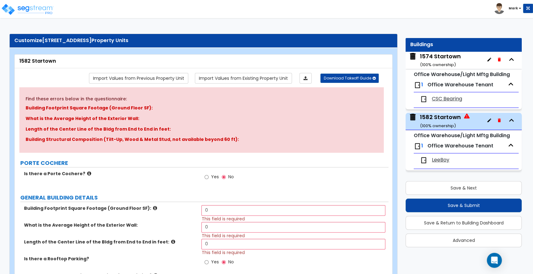
radio input "true"
select select "3"
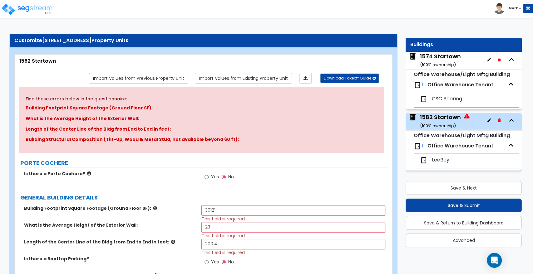
select select "2"
select select "3"
select select "2"
click at [459, 188] on button "Save & Next" at bounding box center [463, 188] width 116 height 14
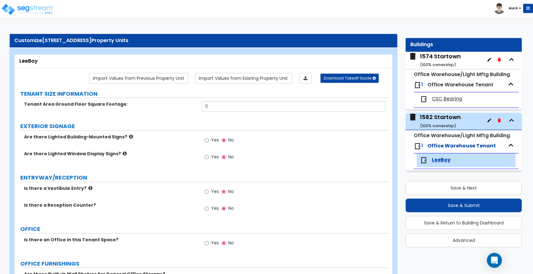
click at [442, 120] on div "1582 Startown ( 100 % ownership)" at bounding box center [440, 121] width 41 height 16
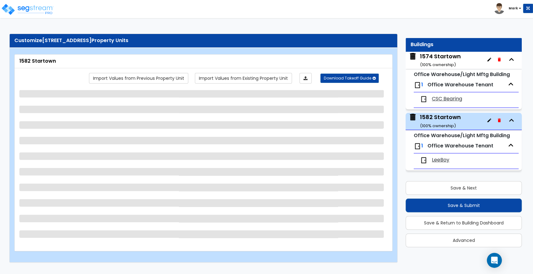
select select "1"
select select "2"
select select "3"
select select "2"
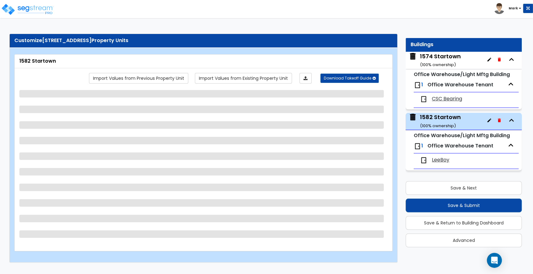
select select "3"
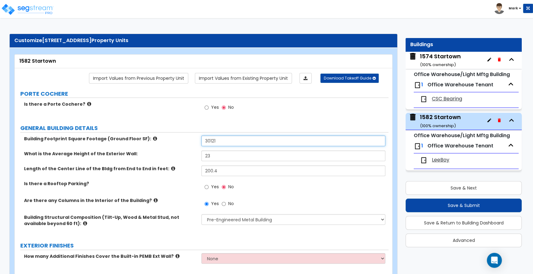
drag, startPoint x: 206, startPoint y: 143, endPoint x: 182, endPoint y: 146, distance: 24.9
click at [183, 147] on div "Building Footprint Square Footage (Ground Floor SF): 30121" at bounding box center [202, 143] width 374 height 15
type input "30,145"
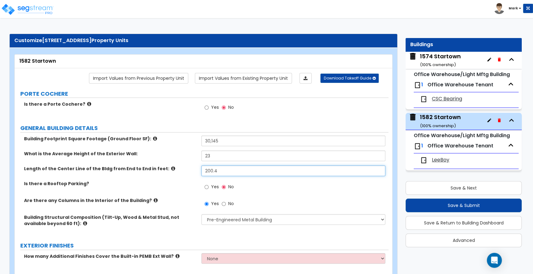
drag, startPoint x: 193, startPoint y: 172, endPoint x: 163, endPoint y: 172, distance: 30.6
click at [163, 172] on div "Length of the Center Line of the Bldg from End to End in feet: 200.4" at bounding box center [202, 173] width 374 height 15
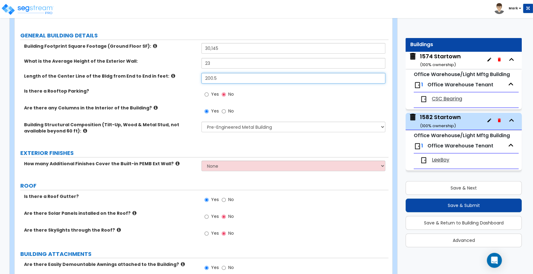
scroll to position [104, 0]
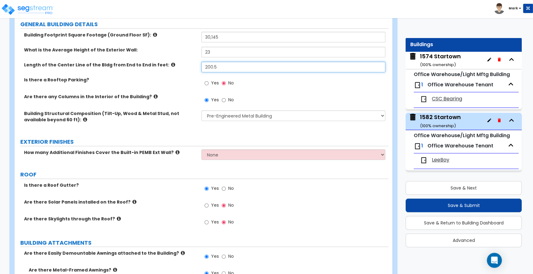
type input "200.5"
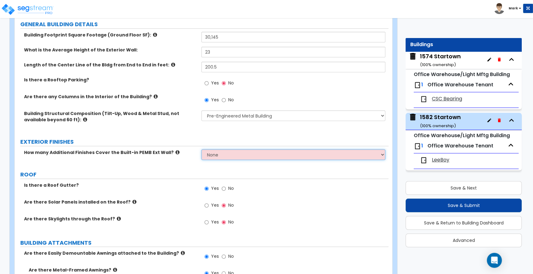
click at [261, 154] on select "None 1 2 3" at bounding box center [293, 155] width 184 height 11
click at [201, 150] on select "None 1 2 3" at bounding box center [293, 155] width 184 height 11
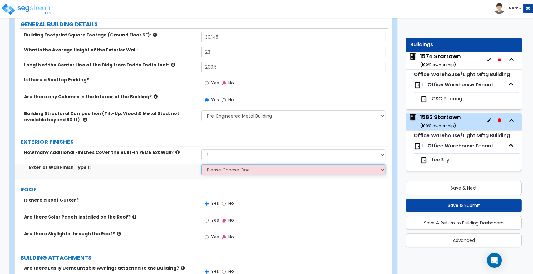
click at [249, 168] on select "Please Choose One No Finish/Shared Wall No Wall Brick Veneer Stone Veneer Wood …" at bounding box center [293, 169] width 184 height 11
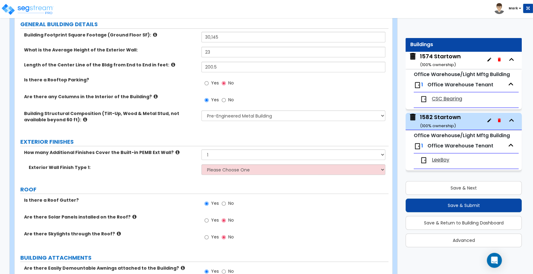
click at [164, 177] on div "Exterior Wall Finish Type 1: Please Choose One No Finish/Shared Wall No Wall Br…" at bounding box center [202, 171] width 374 height 15
click at [249, 156] on select "None 1 2 3" at bounding box center [293, 155] width 184 height 11
select select "0"
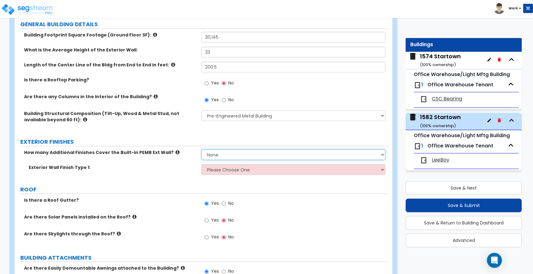
click at [201, 150] on select "None 1 2 3" at bounding box center [293, 155] width 184 height 11
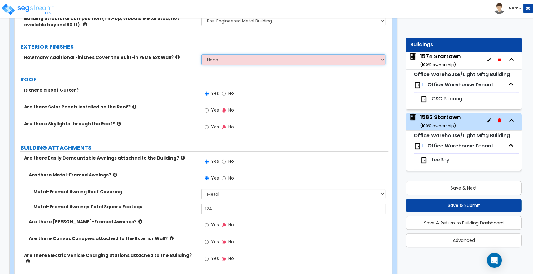
scroll to position [243, 0]
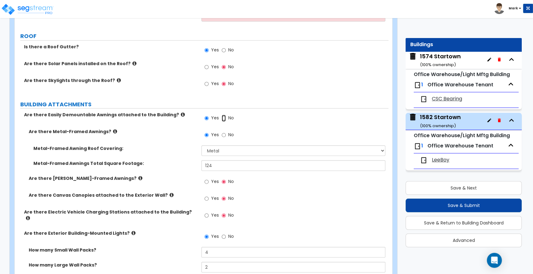
click at [224, 119] on input "No" at bounding box center [224, 118] width 4 height 7
radio input "false"
radio input "true"
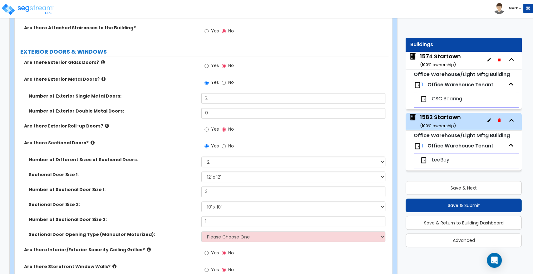
scroll to position [555, 0]
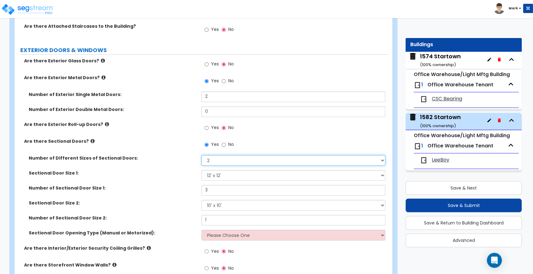
click at [224, 156] on select "Please Choose One 1 2 3" at bounding box center [293, 160] width 184 height 11
select select "1"
click at [201, 155] on select "Please Choose One 1 2 3" at bounding box center [293, 160] width 184 height 11
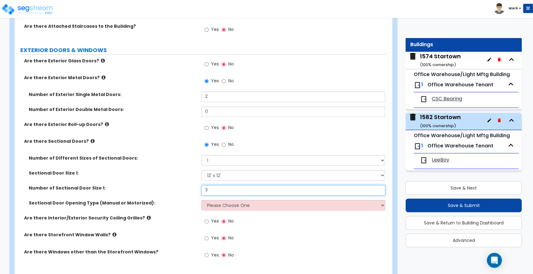
drag, startPoint x: 204, startPoint y: 188, endPoint x: 188, endPoint y: 189, distance: 15.3
click at [189, 189] on div "Number of Sectional Door Size 1: 3" at bounding box center [202, 192] width 374 height 15
type input "2"
click at [267, 201] on select "Please Choose One All Manual All Motorized Some are Motorized" at bounding box center [293, 205] width 184 height 11
select select "1"
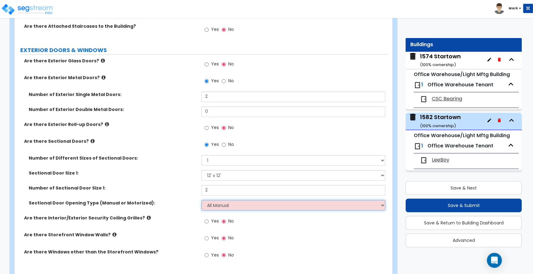
click at [201, 200] on select "Please Choose One All Manual All Motorized Some are Motorized" at bounding box center [293, 205] width 184 height 11
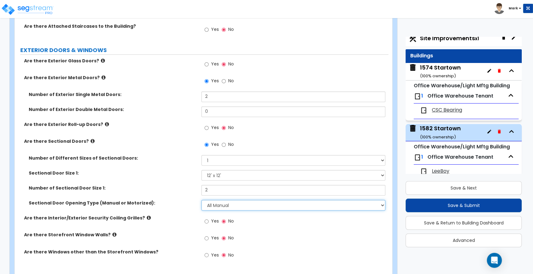
scroll to position [0, 0]
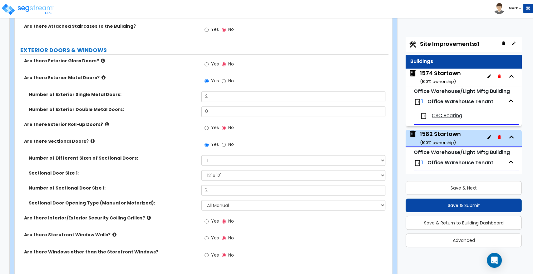
click at [441, 74] on div "1574 Startown ( 100 % ownership)" at bounding box center [440, 77] width 41 height 16
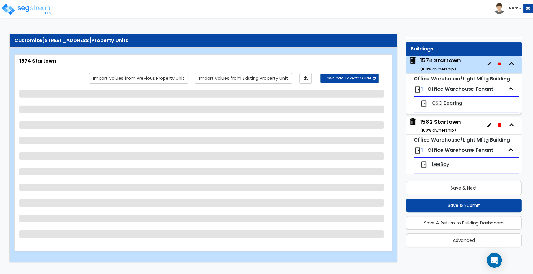
scroll to position [17, 0]
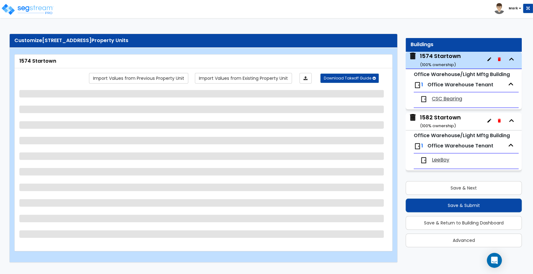
select select "1"
select select "2"
select select "3"
select select "2"
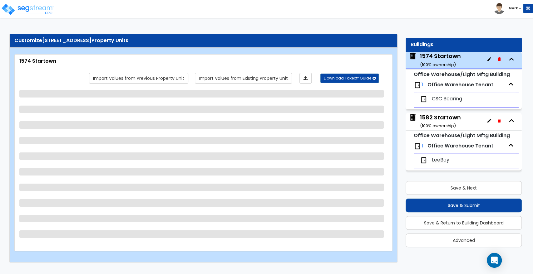
select select "3"
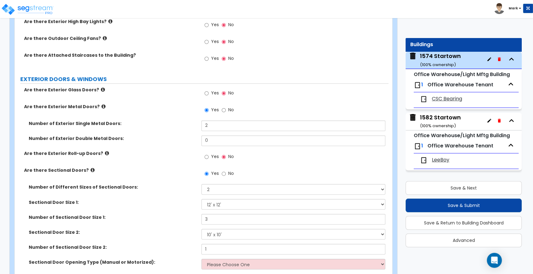
scroll to position [694, 0]
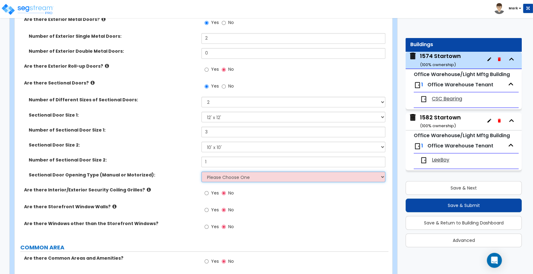
click at [252, 172] on select "Please Choose One All Manual All Motorized Some are Motorized" at bounding box center [293, 177] width 184 height 11
select select "1"
click at [201, 172] on select "Please Choose One All Manual All Motorized Some are Motorized" at bounding box center [293, 177] width 184 height 11
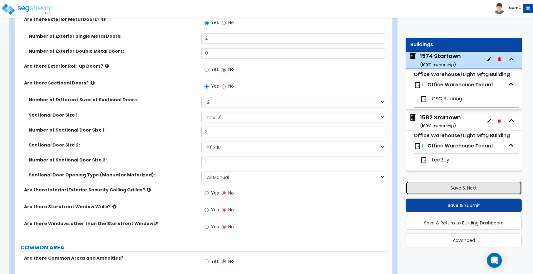
click at [457, 187] on button "Save & Next" at bounding box center [463, 188] width 116 height 14
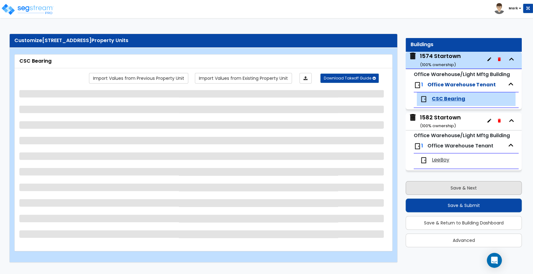
scroll to position [0, 0]
